Goal: Task Accomplishment & Management: Manage account settings

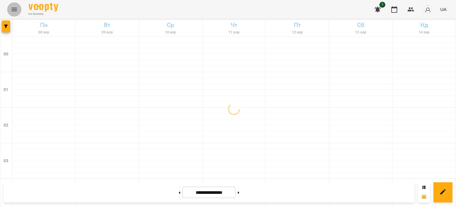
click at [15, 8] on icon "Menu" at bounding box center [14, 10] width 5 height 4
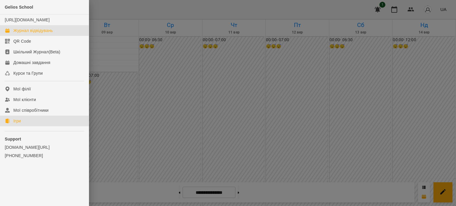
click at [17, 124] on div "Ігри" at bounding box center [16, 121] width 7 height 6
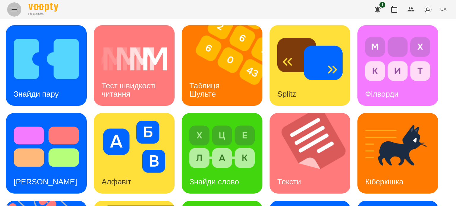
click at [14, 10] on icon "Menu" at bounding box center [14, 9] width 7 height 7
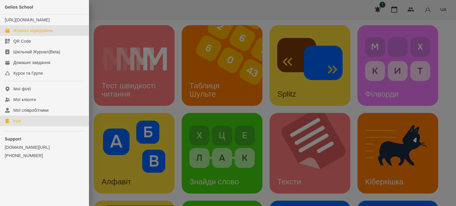
click at [23, 34] on div "Журнал відвідувань" at bounding box center [33, 31] width 40 height 6
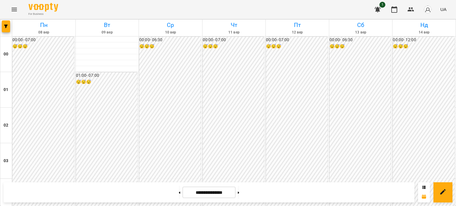
scroll to position [535, 0]
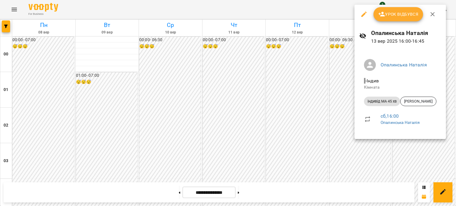
click at [309, 88] on div at bounding box center [228, 103] width 456 height 206
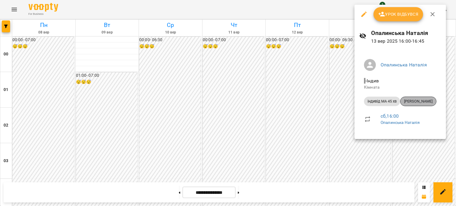
click at [415, 103] on span "[PERSON_NAME]" at bounding box center [419, 101] width 36 height 5
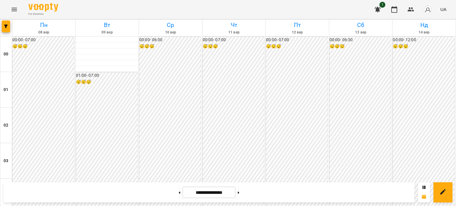
scroll to position [535, 0]
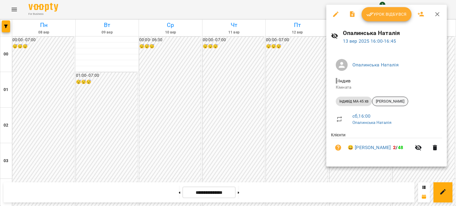
click at [389, 100] on span "[PERSON_NAME]" at bounding box center [390, 101] width 36 height 5
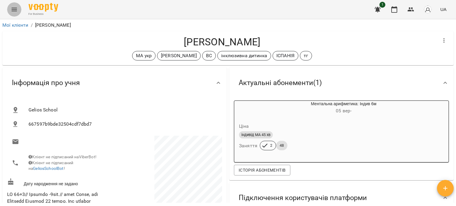
click at [12, 9] on icon "Menu" at bounding box center [14, 9] width 7 height 7
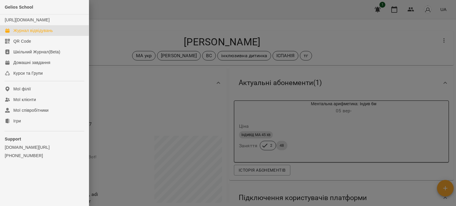
click at [31, 34] on div "Журнал відвідувань" at bounding box center [33, 31] width 40 height 6
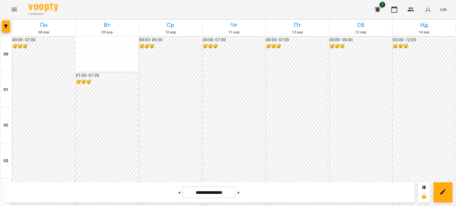
scroll to position [564, 0]
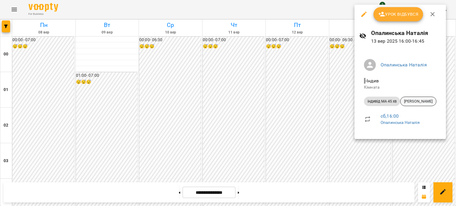
click at [415, 102] on span "[PERSON_NAME]" at bounding box center [419, 101] width 36 height 5
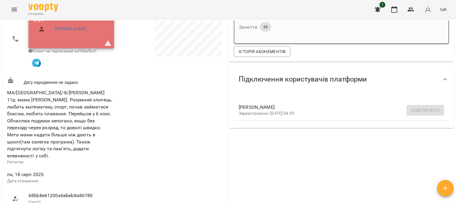
scroll to position [30, 0]
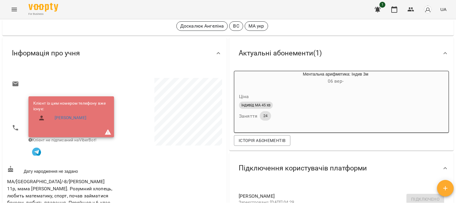
click at [15, 9] on icon "Menu" at bounding box center [14, 9] width 7 height 7
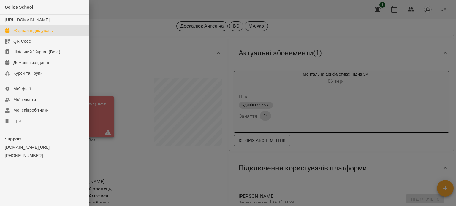
click at [23, 34] on div "Журнал відвідувань" at bounding box center [33, 31] width 40 height 6
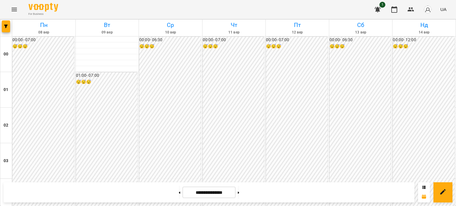
scroll to position [564, 0]
click at [15, 8] on icon "Menu" at bounding box center [14, 10] width 5 height 4
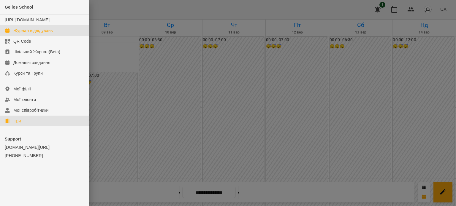
click at [19, 124] on div "Ігри" at bounding box center [16, 121] width 7 height 6
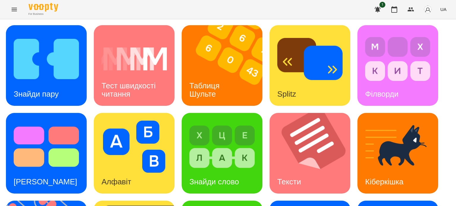
click at [15, 10] on icon "Menu" at bounding box center [14, 9] width 7 height 7
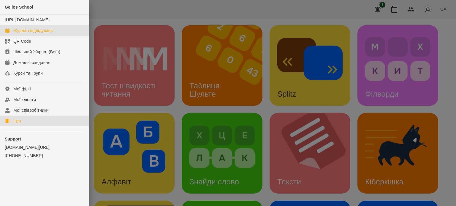
click at [42, 34] on div "Журнал відвідувань" at bounding box center [33, 31] width 40 height 6
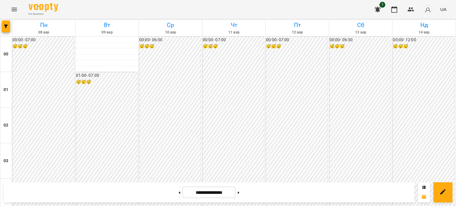
scroll to position [505, 0]
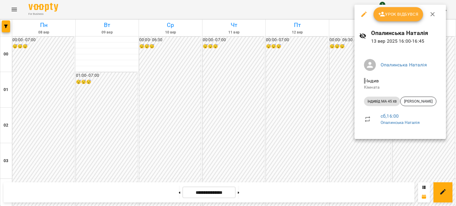
click at [277, 43] on div at bounding box center [228, 103] width 456 height 206
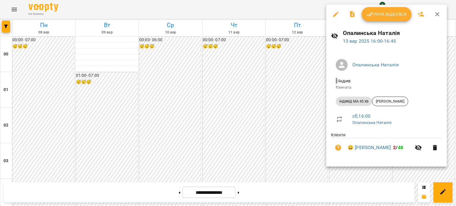
click at [296, 102] on div at bounding box center [228, 103] width 456 height 206
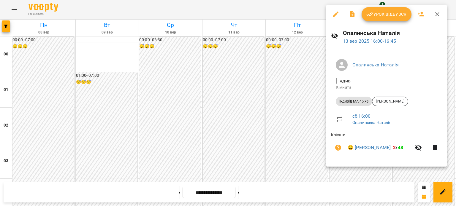
click at [287, 110] on div at bounding box center [228, 103] width 456 height 206
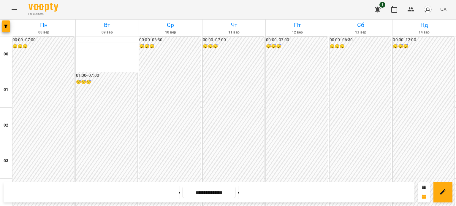
click at [14, 9] on icon "Menu" at bounding box center [14, 10] width 5 height 4
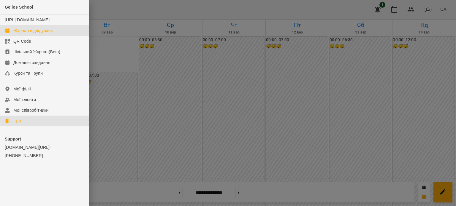
click at [16, 124] on div "Ігри" at bounding box center [16, 121] width 7 height 6
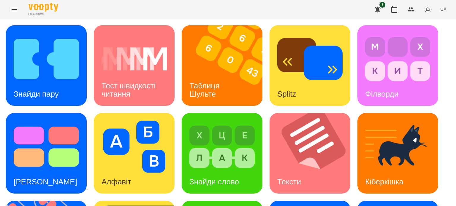
scroll to position [89, 0]
click at [53, 170] on div "[PERSON_NAME]" at bounding box center [45, 181] width 79 height 23
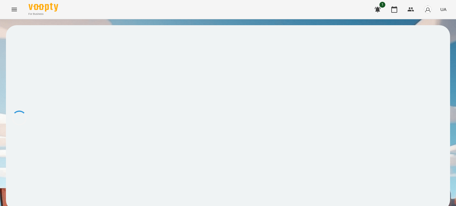
click at [53, 86] on div at bounding box center [228, 118] width 444 height 186
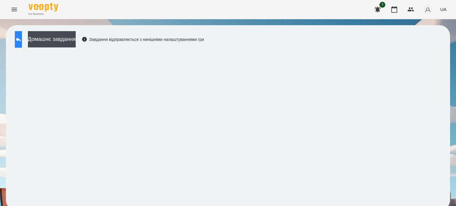
click at [21, 40] on icon at bounding box center [18, 39] width 5 height 4
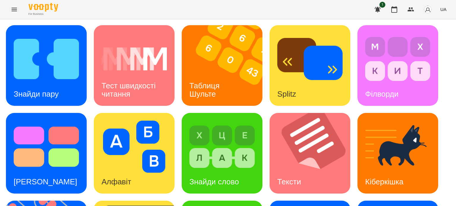
scroll to position [89, 0]
click at [55, 170] on div "[PERSON_NAME]" at bounding box center [45, 181] width 79 height 23
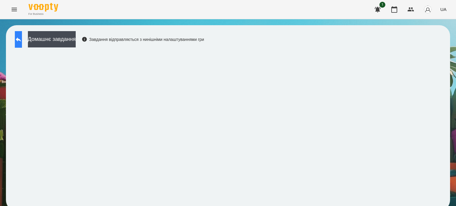
click at [22, 46] on button at bounding box center [18, 39] width 7 height 17
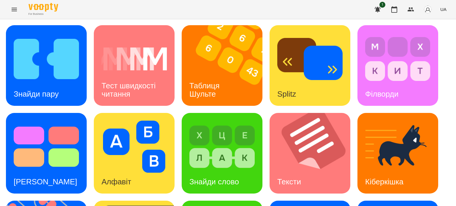
scroll to position [169, 0]
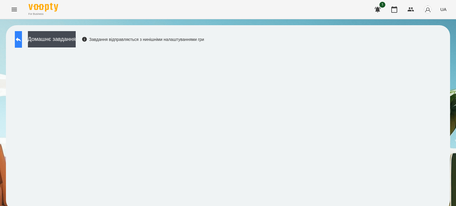
click at [21, 39] on icon at bounding box center [18, 39] width 5 height 4
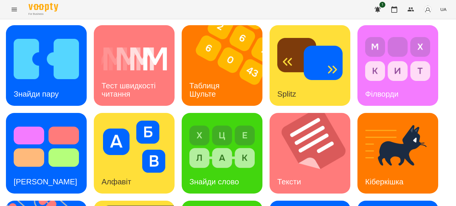
scroll to position [89, 0]
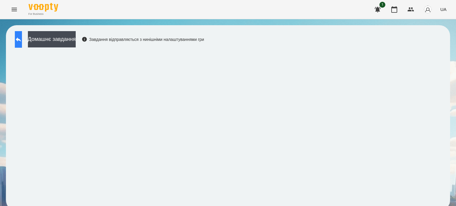
click at [22, 40] on icon at bounding box center [18, 39] width 7 height 7
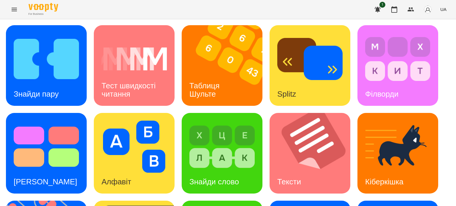
scroll to position [119, 0]
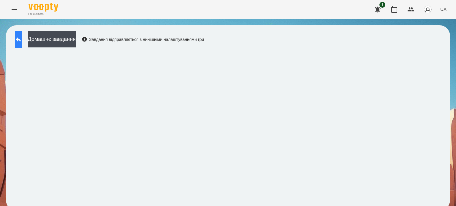
click at [22, 38] on icon at bounding box center [18, 39] width 7 height 7
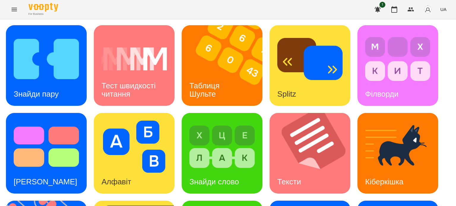
scroll to position [169, 0]
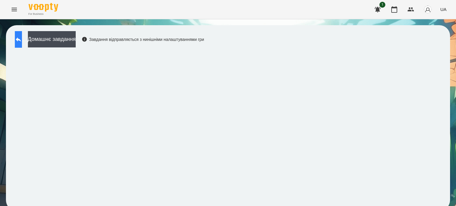
click at [22, 42] on icon at bounding box center [18, 39] width 7 height 7
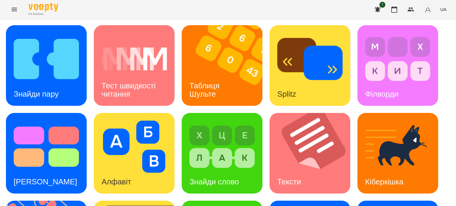
scroll to position [50, 0]
click at [15, 9] on icon "Menu" at bounding box center [14, 10] width 5 height 4
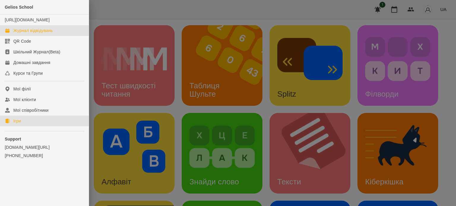
click at [27, 34] on div "Журнал відвідувань" at bounding box center [33, 31] width 40 height 6
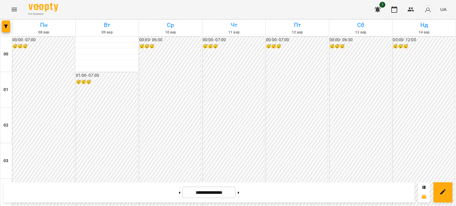
scroll to position [534, 0]
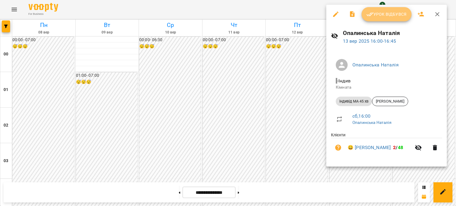
click at [385, 17] on span "Урок відбувся" at bounding box center [387, 14] width 40 height 7
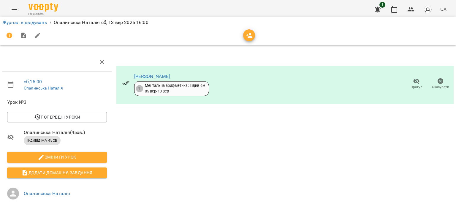
click at [15, 9] on icon "Menu" at bounding box center [14, 10] width 5 height 4
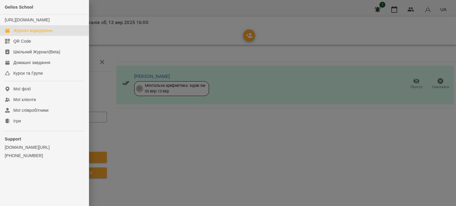
click at [31, 34] on div "Журнал відвідувань" at bounding box center [33, 31] width 40 height 6
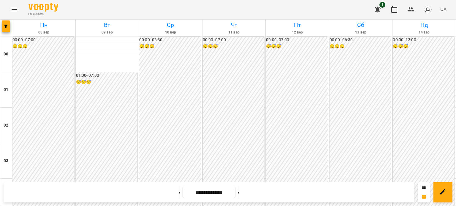
scroll to position [682, 0]
click at [239, 193] on button at bounding box center [238, 192] width 1 height 13
type input "**********"
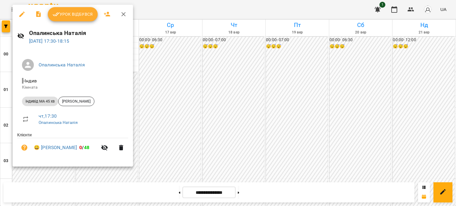
click at [147, 46] on div at bounding box center [228, 103] width 456 height 206
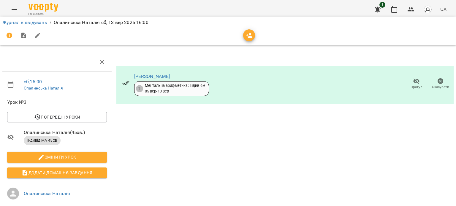
click at [14, 9] on icon "Menu" at bounding box center [14, 9] width 7 height 7
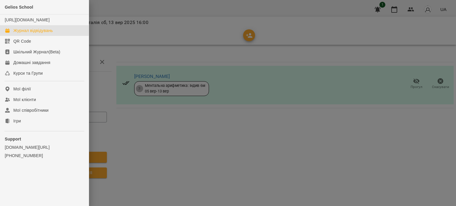
click at [34, 34] on div "Журнал відвідувань" at bounding box center [33, 31] width 40 height 6
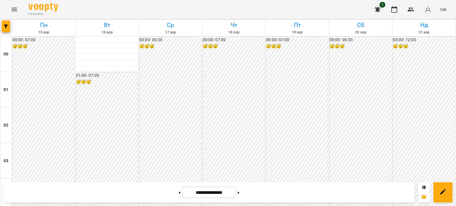
scroll to position [327, 0]
click at [179, 192] on icon at bounding box center [179, 193] width 1 height 2
click at [239, 192] on icon at bounding box center [238, 193] width 1 height 2
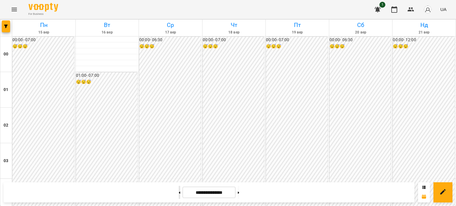
click at [179, 191] on button at bounding box center [179, 192] width 1 height 13
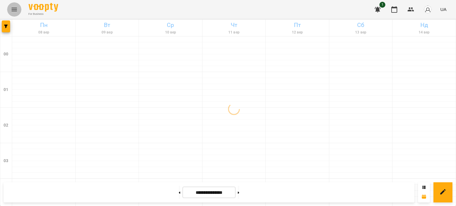
click at [16, 10] on icon "Menu" at bounding box center [14, 9] width 7 height 7
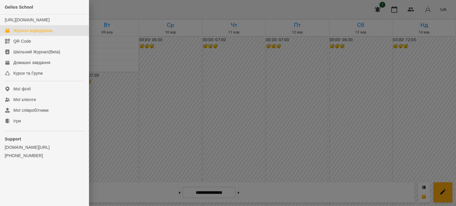
click at [149, 145] on div at bounding box center [228, 103] width 456 height 206
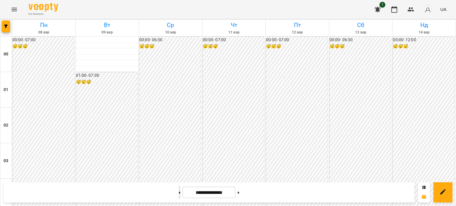
click at [179, 192] on icon at bounding box center [179, 193] width 1 height 2
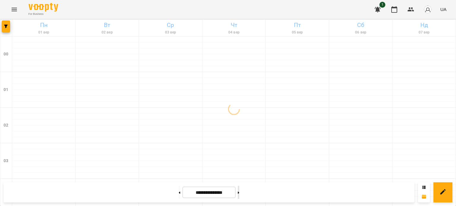
click at [239, 192] on button at bounding box center [238, 192] width 1 height 13
type input "**********"
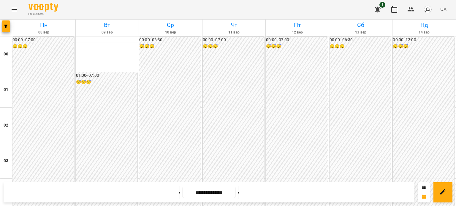
scroll to position [623, 0]
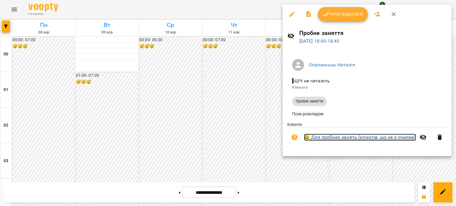
click at [373, 139] on link "😀 Для пробних занять (клієнтів, що не є учнями)" at bounding box center [360, 137] width 112 height 7
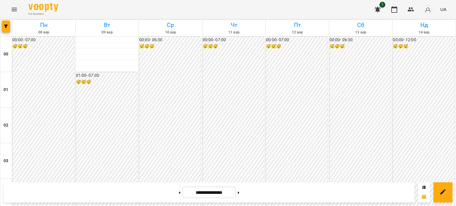
scroll to position [593, 0]
click at [14, 9] on icon "Menu" at bounding box center [14, 9] width 7 height 7
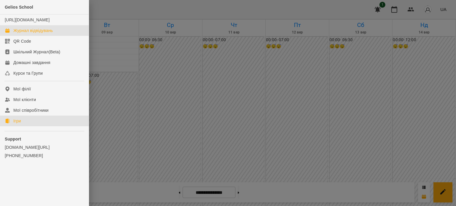
click at [20, 124] on div "Ігри" at bounding box center [16, 121] width 7 height 6
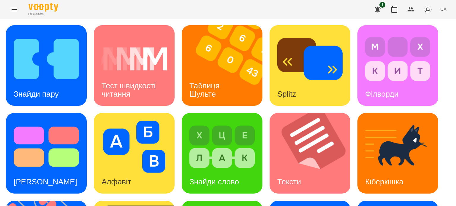
scroll to position [169, 0]
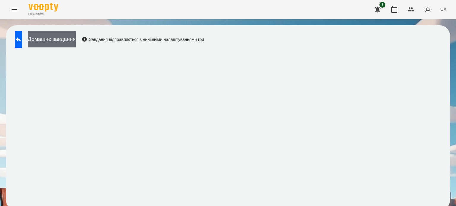
click at [75, 39] on button "Домашнє завдання" at bounding box center [52, 39] width 48 height 16
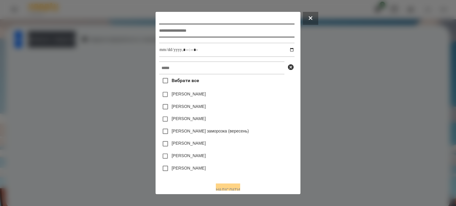
click at [159, 32] on input "text" at bounding box center [226, 31] width 135 height 14
type input "**********"
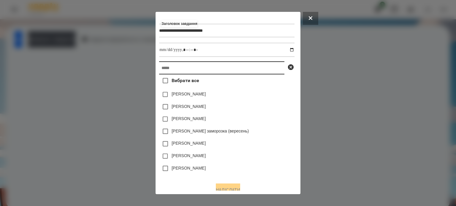
click at [162, 69] on input "text" at bounding box center [221, 67] width 125 height 13
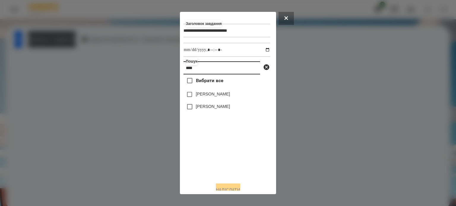
type input "****"
click at [209, 108] on label "[PERSON_NAME]" at bounding box center [213, 107] width 34 height 6
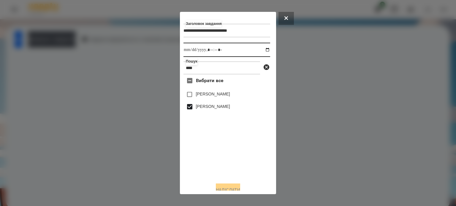
click at [264, 51] on input "datetime-local" at bounding box center [227, 50] width 87 height 14
type input "**********"
click at [232, 187] on button "Надіслати" at bounding box center [228, 190] width 24 height 13
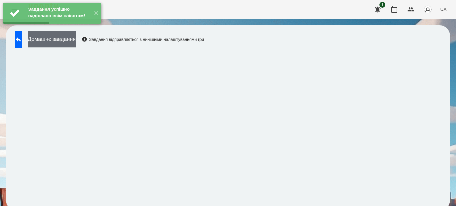
click at [72, 38] on button "Домашнє завдання" at bounding box center [52, 39] width 48 height 16
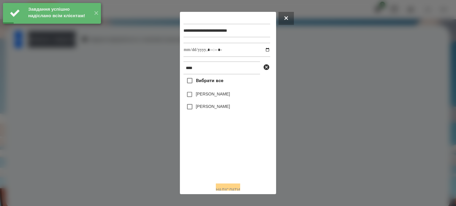
click at [225, 108] on label "[PERSON_NAME]" at bounding box center [213, 107] width 34 height 6
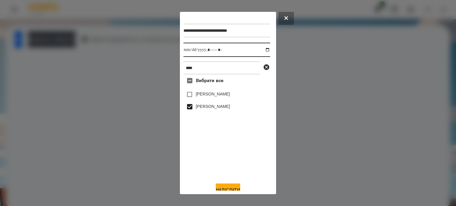
click at [263, 52] on input "datetime-local" at bounding box center [227, 50] width 87 height 14
type input "**********"
click at [226, 187] on button "Надіслати" at bounding box center [228, 190] width 24 height 13
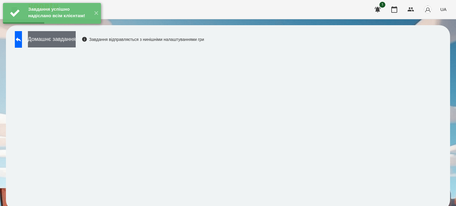
click at [76, 40] on button "Домашнє завдання" at bounding box center [52, 39] width 48 height 16
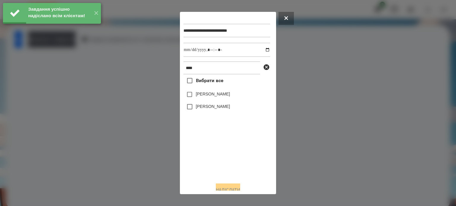
click at [208, 109] on label "[PERSON_NAME]" at bounding box center [213, 107] width 34 height 6
click at [262, 53] on input "datetime-local" at bounding box center [227, 50] width 87 height 14
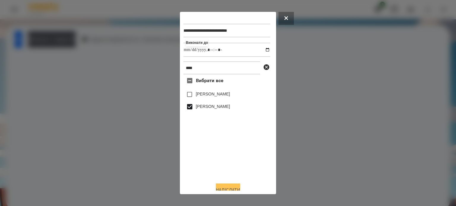
type input "**********"
click at [226, 189] on button "Надіслати" at bounding box center [228, 190] width 24 height 13
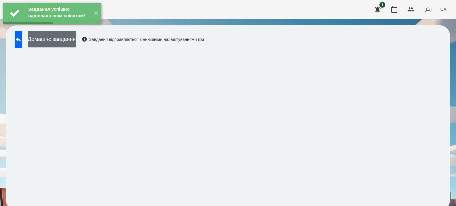
click at [71, 39] on button "Домашнє завдання" at bounding box center [52, 39] width 48 height 16
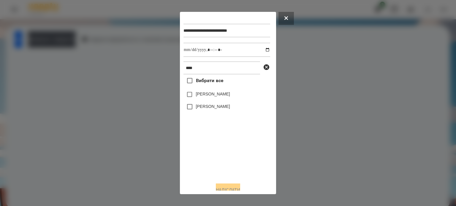
click at [203, 108] on label "[PERSON_NAME]" at bounding box center [213, 107] width 34 height 6
click at [260, 53] on input "datetime-local" at bounding box center [227, 50] width 87 height 14
type input "**********"
click at [219, 189] on button "Надіслати" at bounding box center [228, 190] width 24 height 13
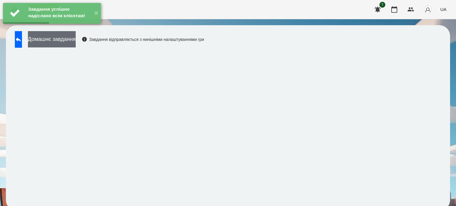
click at [76, 40] on button "Домашнє завдання" at bounding box center [52, 39] width 48 height 16
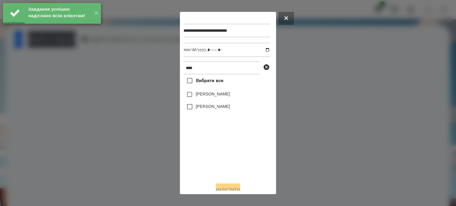
click at [219, 110] on label "[PERSON_NAME]" at bounding box center [213, 107] width 34 height 6
click at [261, 51] on input "datetime-local" at bounding box center [227, 50] width 87 height 14
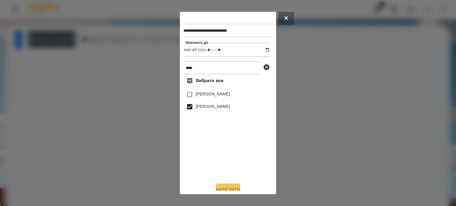
type input "**********"
click at [221, 188] on button "Надіслати" at bounding box center [228, 190] width 24 height 13
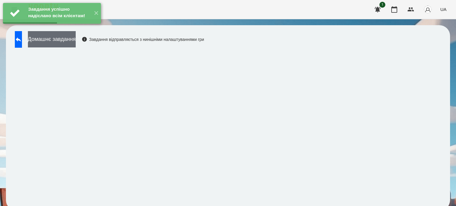
click at [76, 40] on button "Домашнє завдання" at bounding box center [52, 39] width 48 height 16
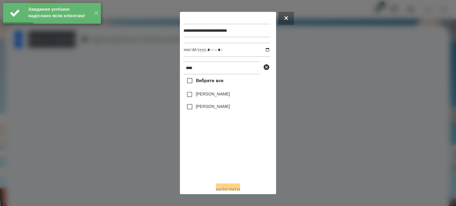
click at [212, 109] on label "[PERSON_NAME]" at bounding box center [213, 107] width 34 height 6
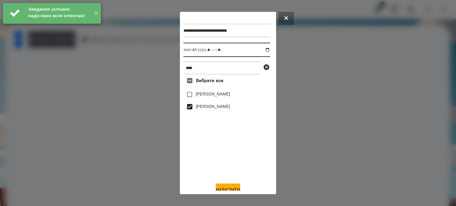
click at [262, 50] on input "datetime-local" at bounding box center [227, 50] width 87 height 14
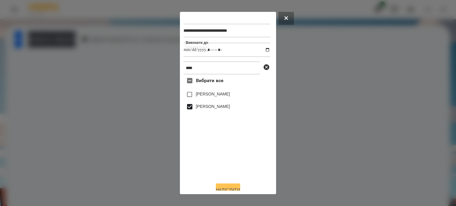
type input "**********"
click at [224, 188] on button "Надіслати" at bounding box center [228, 190] width 24 height 13
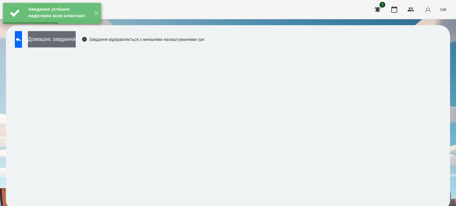
click at [64, 40] on button "Домашнє завдання" at bounding box center [52, 39] width 48 height 16
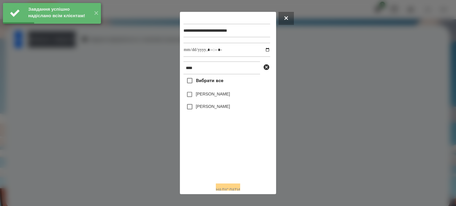
click at [226, 110] on label "[PERSON_NAME]" at bounding box center [213, 107] width 34 height 6
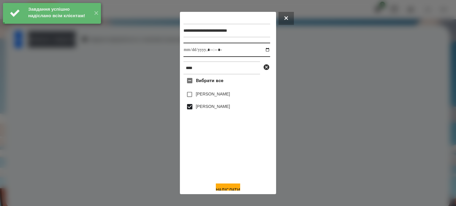
click at [263, 49] on input "datetime-local" at bounding box center [227, 50] width 87 height 14
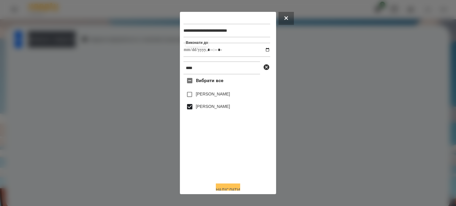
type input "**********"
click at [217, 190] on button "Надіслати" at bounding box center [228, 190] width 24 height 13
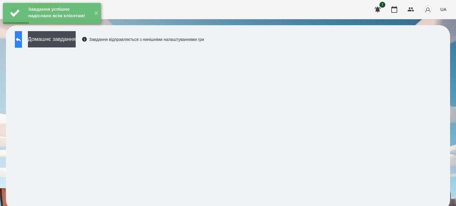
click at [22, 43] on button at bounding box center [18, 39] width 7 height 17
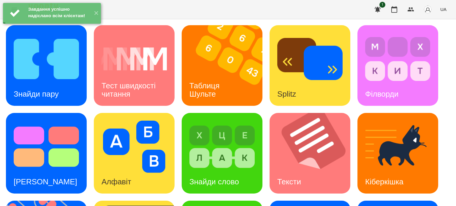
scroll to position [169, 0]
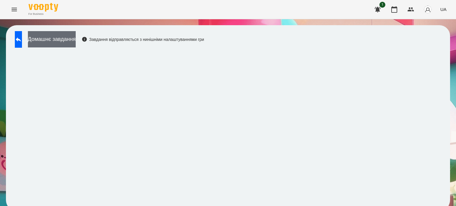
click at [76, 40] on button "Домашнє завдання" at bounding box center [52, 39] width 48 height 16
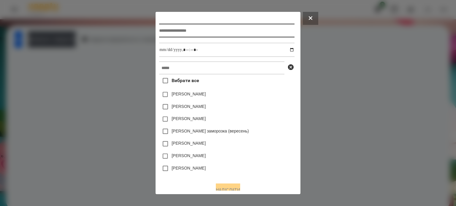
click at [159, 33] on input "text" at bounding box center [226, 31] width 135 height 14
type input "**********"
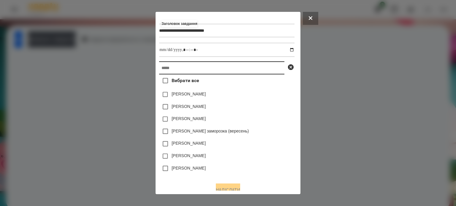
click at [159, 68] on input "text" at bounding box center [221, 67] width 125 height 13
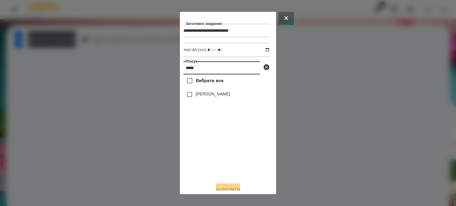
type input "*****"
click at [221, 96] on label "[PERSON_NAME]" at bounding box center [213, 94] width 34 height 6
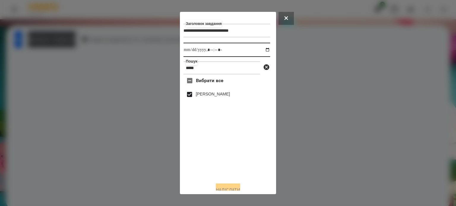
click at [263, 50] on input "datetime-local" at bounding box center [227, 50] width 87 height 14
type input "**********"
click at [225, 187] on button "Надіслати" at bounding box center [228, 190] width 24 height 13
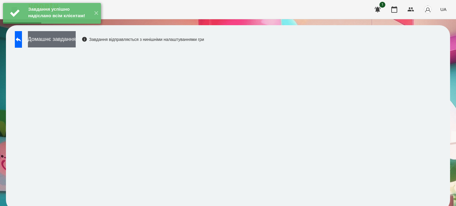
click at [67, 40] on button "Домашнє завдання" at bounding box center [52, 39] width 48 height 16
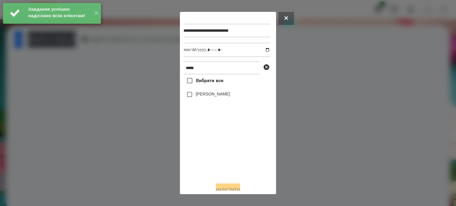
click at [227, 97] on label "[PERSON_NAME]" at bounding box center [213, 94] width 34 height 6
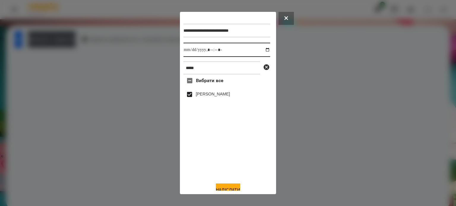
click at [261, 51] on input "datetime-local" at bounding box center [227, 50] width 87 height 14
type input "**********"
click at [230, 188] on button "Надіслати" at bounding box center [228, 190] width 24 height 13
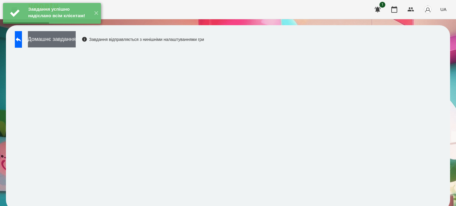
click at [76, 39] on button "Домашнє завдання" at bounding box center [52, 39] width 48 height 16
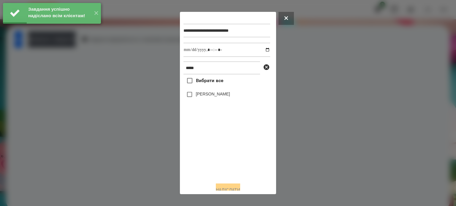
click at [206, 96] on label "[PERSON_NAME]" at bounding box center [213, 94] width 34 height 6
click at [261, 51] on input "datetime-local" at bounding box center [227, 50] width 87 height 14
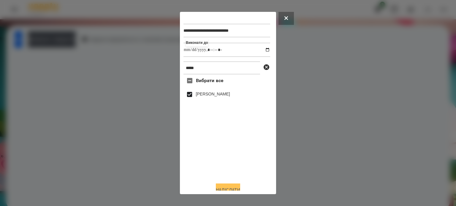
type input "**********"
click at [222, 187] on button "Надіслати" at bounding box center [228, 190] width 24 height 13
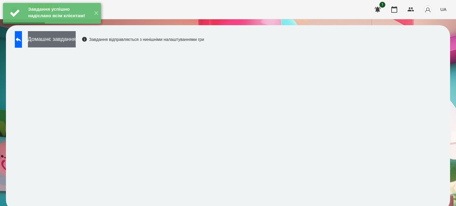
click at [72, 40] on button "Домашнє завдання" at bounding box center [52, 39] width 48 height 16
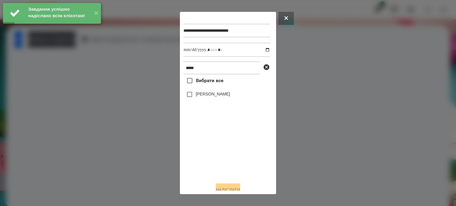
click at [216, 97] on label "[PERSON_NAME]" at bounding box center [213, 94] width 34 height 6
click at [263, 51] on input "datetime-local" at bounding box center [227, 50] width 87 height 14
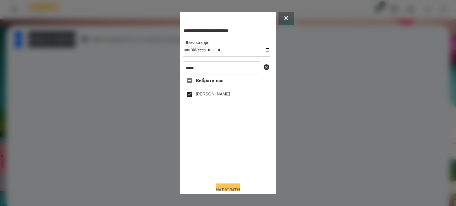
type input "**********"
click at [223, 186] on button "Надіслати" at bounding box center [228, 190] width 24 height 13
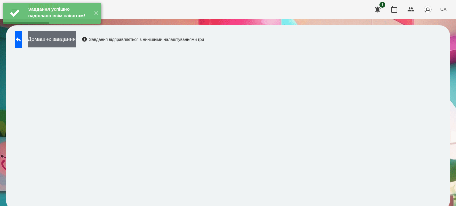
click at [76, 43] on button "Домашнє завдання" at bounding box center [52, 39] width 48 height 16
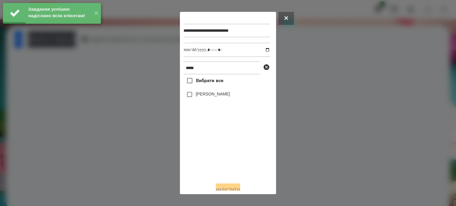
click at [211, 96] on label "[PERSON_NAME]" at bounding box center [213, 94] width 34 height 6
click at [261, 52] on input "datetime-local" at bounding box center [227, 50] width 87 height 14
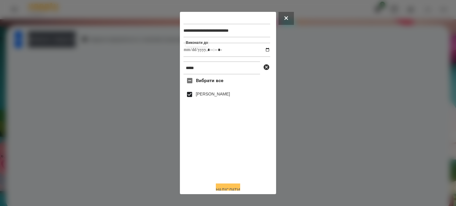
type input "**********"
click at [218, 186] on button "Надіслати" at bounding box center [228, 190] width 24 height 13
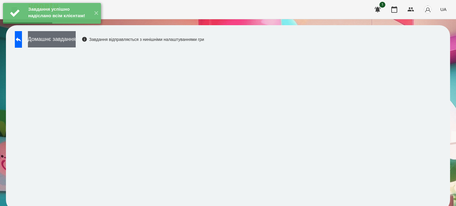
click at [76, 40] on button "Домашнє завдання" at bounding box center [52, 39] width 48 height 16
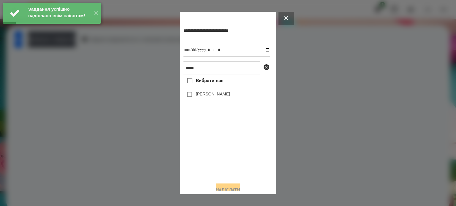
click at [198, 95] on label "[PERSON_NAME]" at bounding box center [213, 94] width 34 height 6
click at [260, 50] on input "datetime-local" at bounding box center [227, 50] width 87 height 14
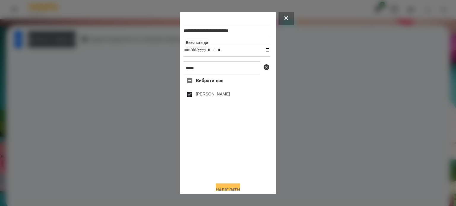
type input "**********"
click at [228, 189] on button "Надіслати" at bounding box center [228, 190] width 24 height 13
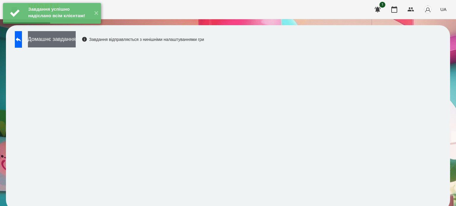
click at [76, 44] on button "Домашнє завдання" at bounding box center [52, 39] width 48 height 16
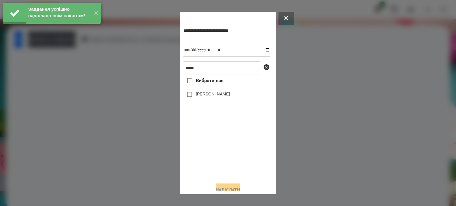
click at [227, 97] on label "[PERSON_NAME]" at bounding box center [213, 94] width 34 height 6
click at [260, 50] on input "datetime-local" at bounding box center [227, 50] width 87 height 14
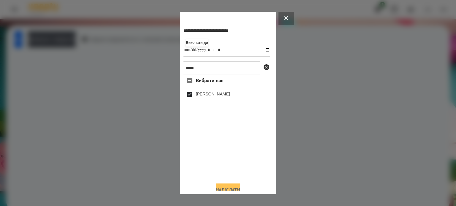
type input "**********"
click at [216, 190] on button "Надіслати" at bounding box center [228, 190] width 24 height 13
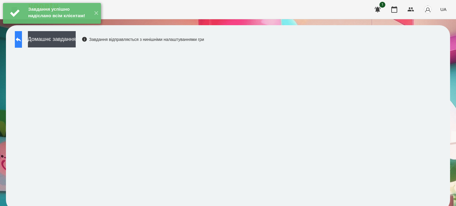
click at [21, 40] on icon at bounding box center [18, 39] width 5 height 4
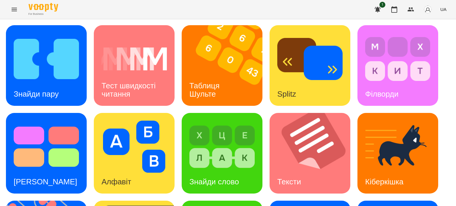
scroll to position [169, 0]
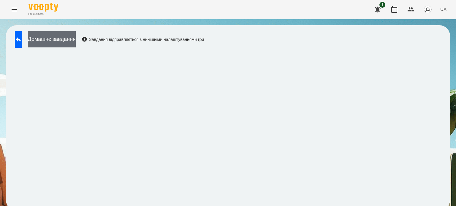
click at [60, 40] on button "Домашнє завдання" at bounding box center [52, 39] width 48 height 16
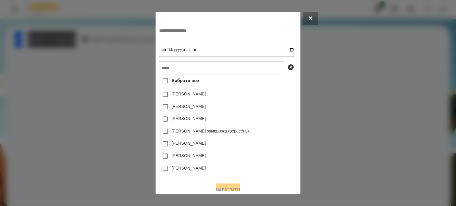
click at [159, 35] on input "text" at bounding box center [226, 31] width 135 height 14
type input "**********"
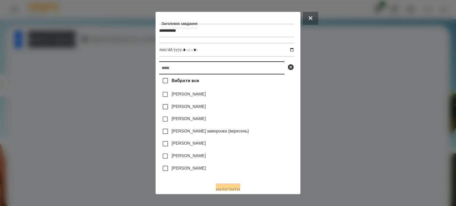
click at [159, 69] on input "text" at bounding box center [221, 67] width 125 height 13
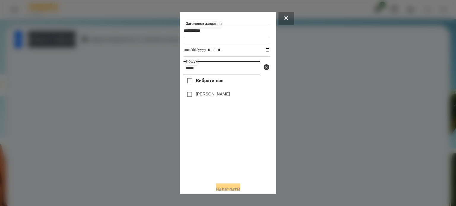
type input "*****"
click at [208, 97] on label "[PERSON_NAME]" at bounding box center [213, 94] width 34 height 6
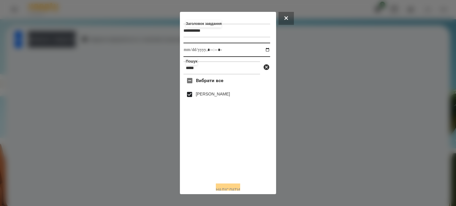
click at [262, 50] on input "datetime-local" at bounding box center [227, 50] width 87 height 14
type input "**********"
click at [230, 188] on button "Надіслати" at bounding box center [228, 190] width 24 height 13
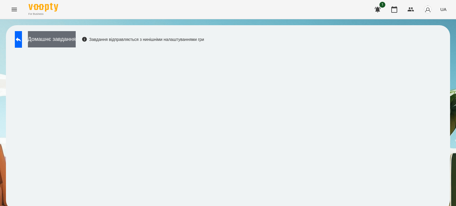
click at [76, 40] on button "Домашнє завдання" at bounding box center [52, 39] width 48 height 16
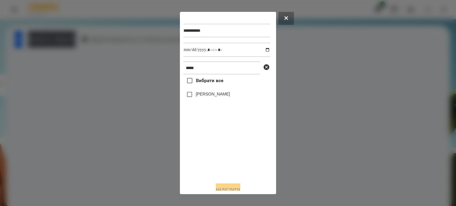
click at [204, 97] on label "[PERSON_NAME]" at bounding box center [213, 94] width 34 height 6
click at [264, 52] on input "datetime-local" at bounding box center [227, 50] width 87 height 14
type input "**********"
click at [222, 187] on button "Надіслати" at bounding box center [228, 190] width 24 height 13
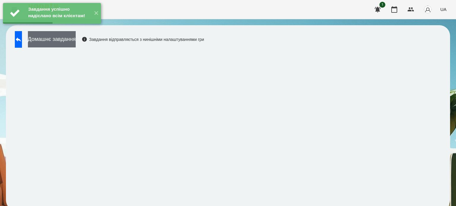
click at [76, 42] on button "Домашнє завдання" at bounding box center [52, 39] width 48 height 16
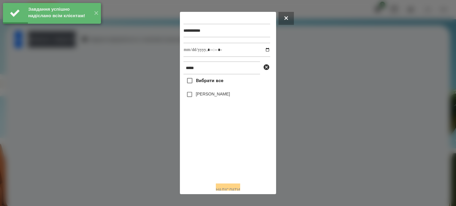
click at [216, 96] on label "[PERSON_NAME]" at bounding box center [213, 94] width 34 height 6
click at [261, 50] on input "datetime-local" at bounding box center [227, 50] width 87 height 14
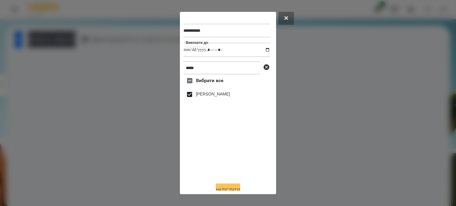
type input "**********"
click at [233, 189] on button "Надіслати" at bounding box center [228, 190] width 24 height 13
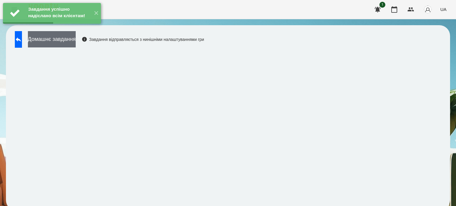
click at [76, 41] on button "Домашнє завдання" at bounding box center [52, 39] width 48 height 16
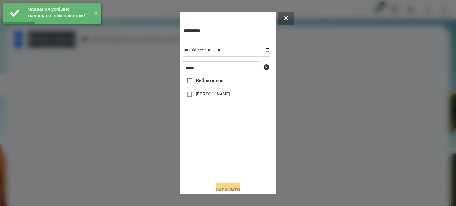
click at [209, 96] on label "[PERSON_NAME]" at bounding box center [213, 94] width 34 height 6
click at [263, 50] on input "datetime-local" at bounding box center [227, 50] width 87 height 14
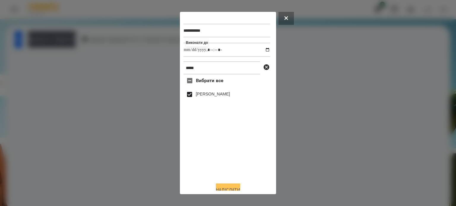
type input "**********"
click at [225, 188] on button "Надіслати" at bounding box center [228, 190] width 24 height 13
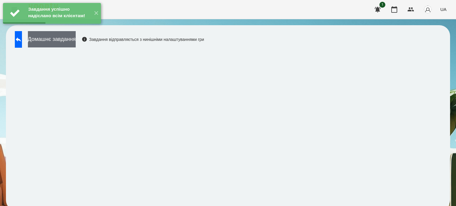
click at [76, 43] on button "Домашнє завдання" at bounding box center [52, 39] width 48 height 16
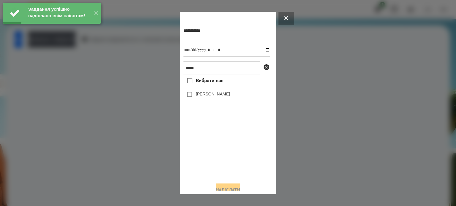
click at [216, 97] on label "[PERSON_NAME]" at bounding box center [213, 94] width 34 height 6
click at [262, 51] on input "datetime-local" at bounding box center [227, 50] width 87 height 14
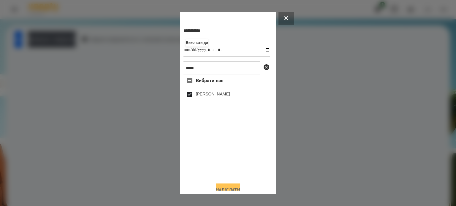
type input "**********"
click at [217, 189] on button "Надіслати" at bounding box center [228, 190] width 24 height 13
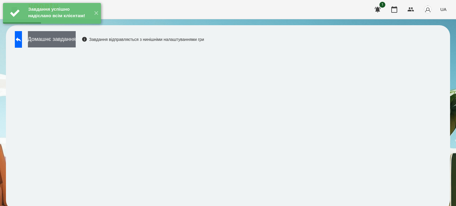
click at [73, 39] on button "Домашнє завдання" at bounding box center [52, 39] width 48 height 16
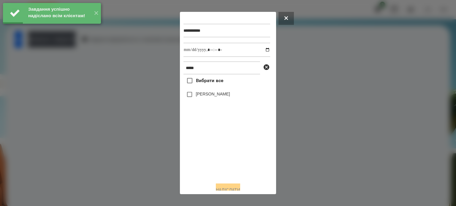
click at [205, 96] on label "[PERSON_NAME]" at bounding box center [213, 94] width 34 height 6
click at [263, 51] on input "datetime-local" at bounding box center [227, 50] width 87 height 14
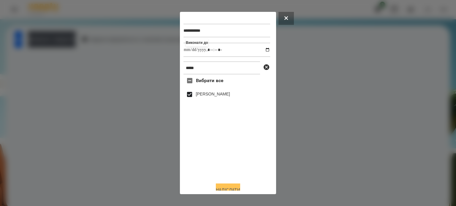
type input "**********"
click at [225, 187] on button "Надіслати" at bounding box center [228, 190] width 24 height 13
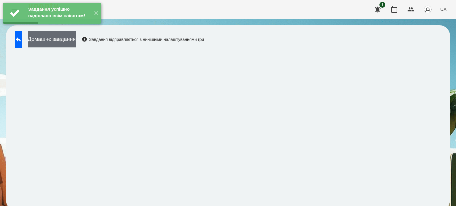
click at [71, 40] on button "Домашнє завдання" at bounding box center [52, 39] width 48 height 16
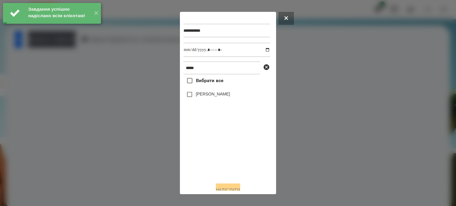
click at [221, 97] on label "[PERSON_NAME]" at bounding box center [213, 94] width 34 height 6
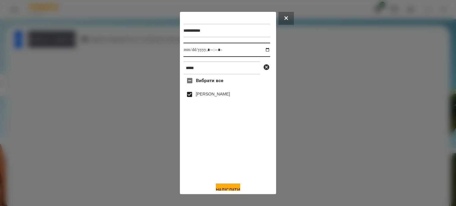
click at [261, 51] on input "datetime-local" at bounding box center [227, 50] width 87 height 14
type input "**********"
click at [226, 189] on button "Надіслати" at bounding box center [228, 190] width 24 height 13
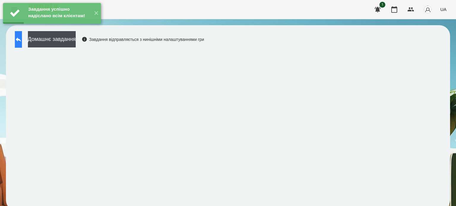
click at [21, 40] on icon at bounding box center [18, 39] width 5 height 4
